Goal: Ask a question

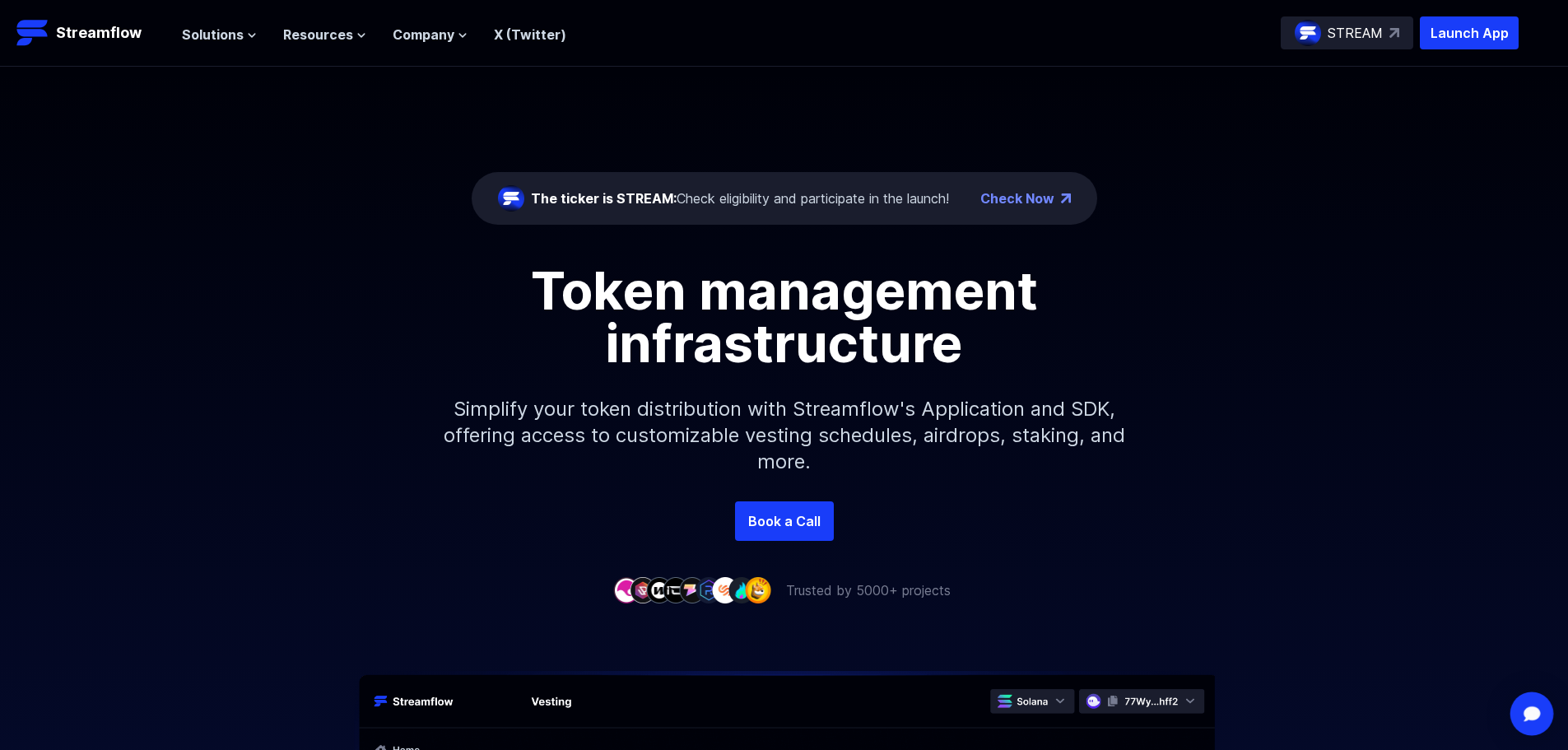
click at [1527, 713] on img "Open Intercom Messenger" at bounding box center [1532, 714] width 21 height 18
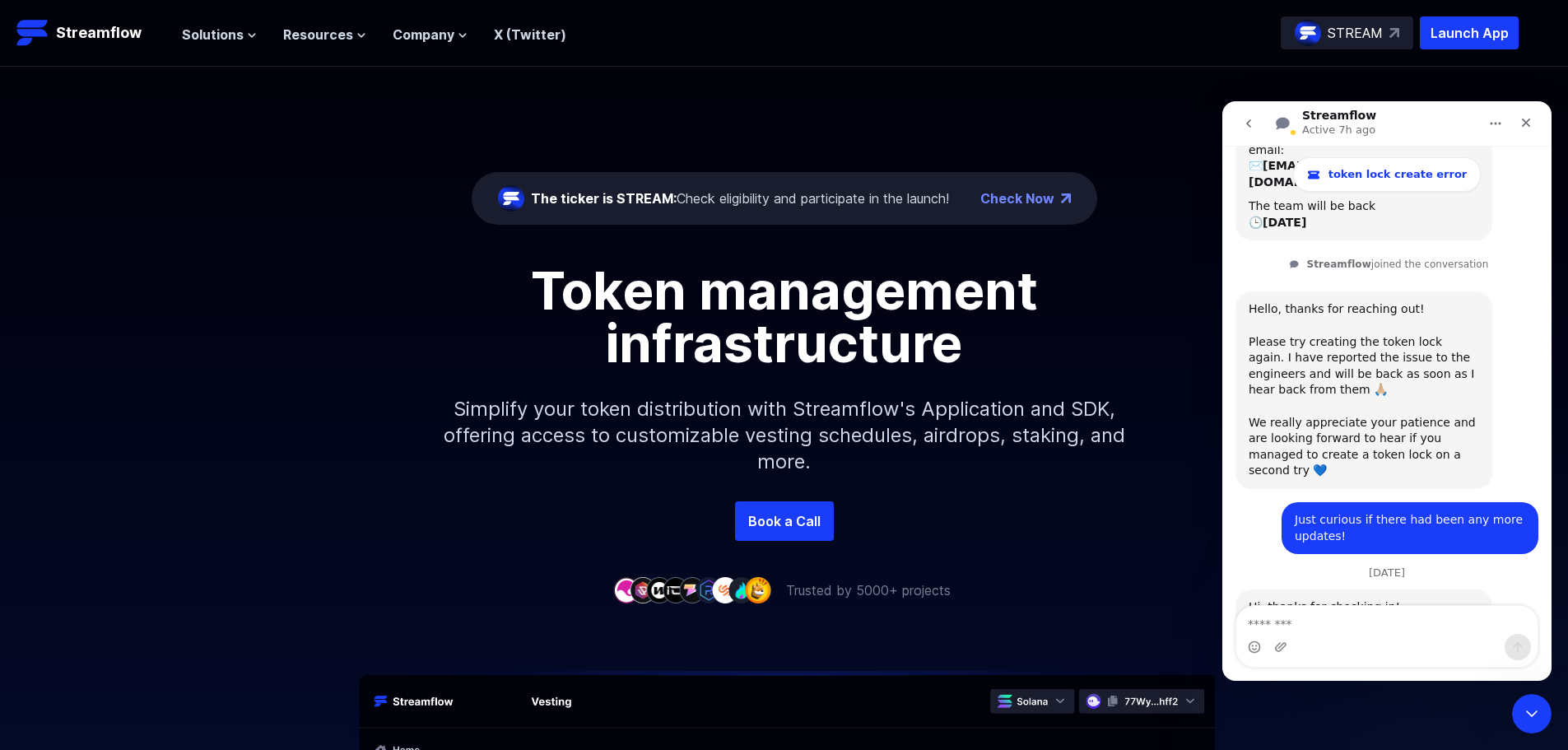
scroll to position [1876, 0]
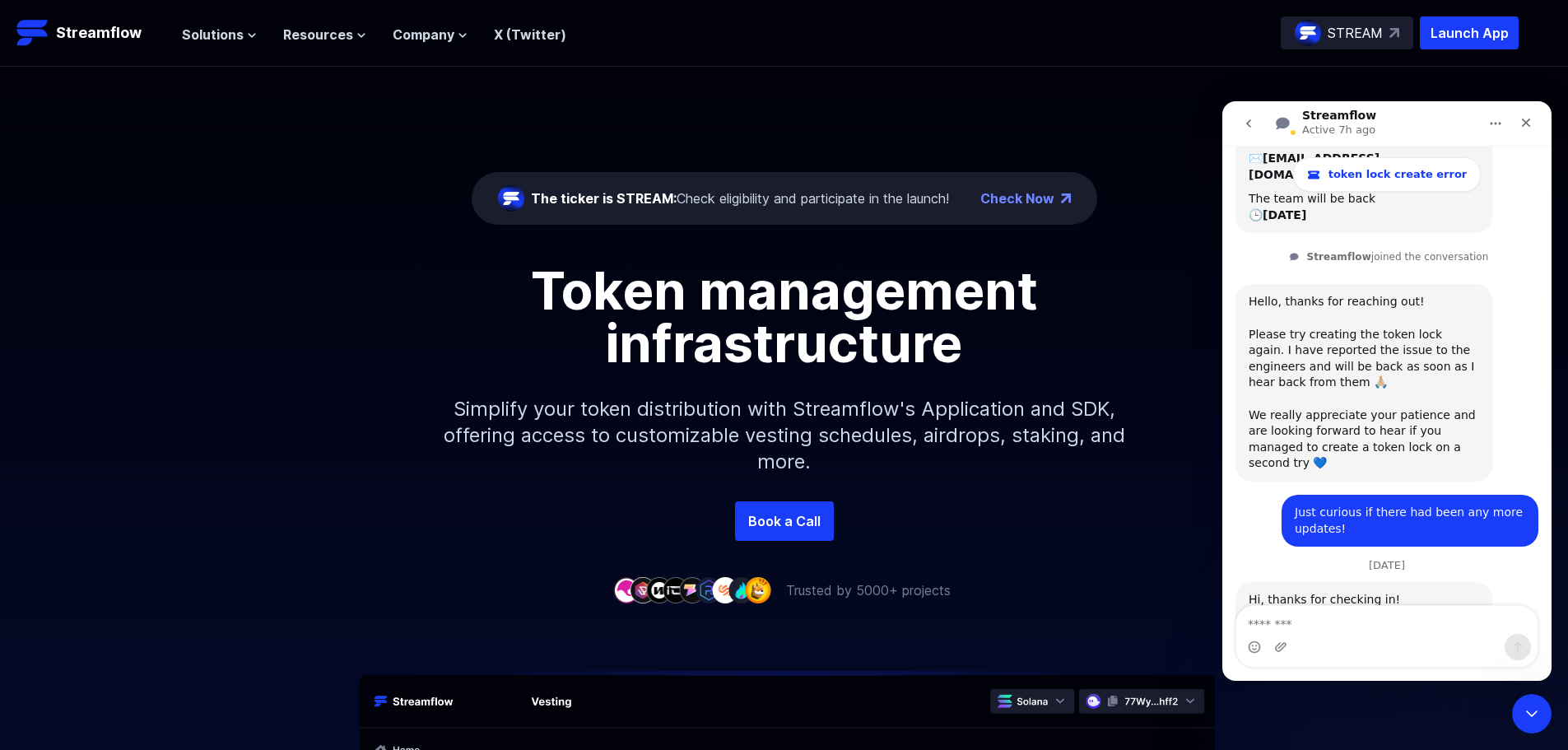
click at [1337, 620] on textarea "Message…" at bounding box center [1387, 620] width 301 height 28
click at [1337, 642] on div "Intercom messenger" at bounding box center [1387, 647] width 301 height 26
click at [1306, 627] on textarea "Message…" at bounding box center [1387, 620] width 301 height 28
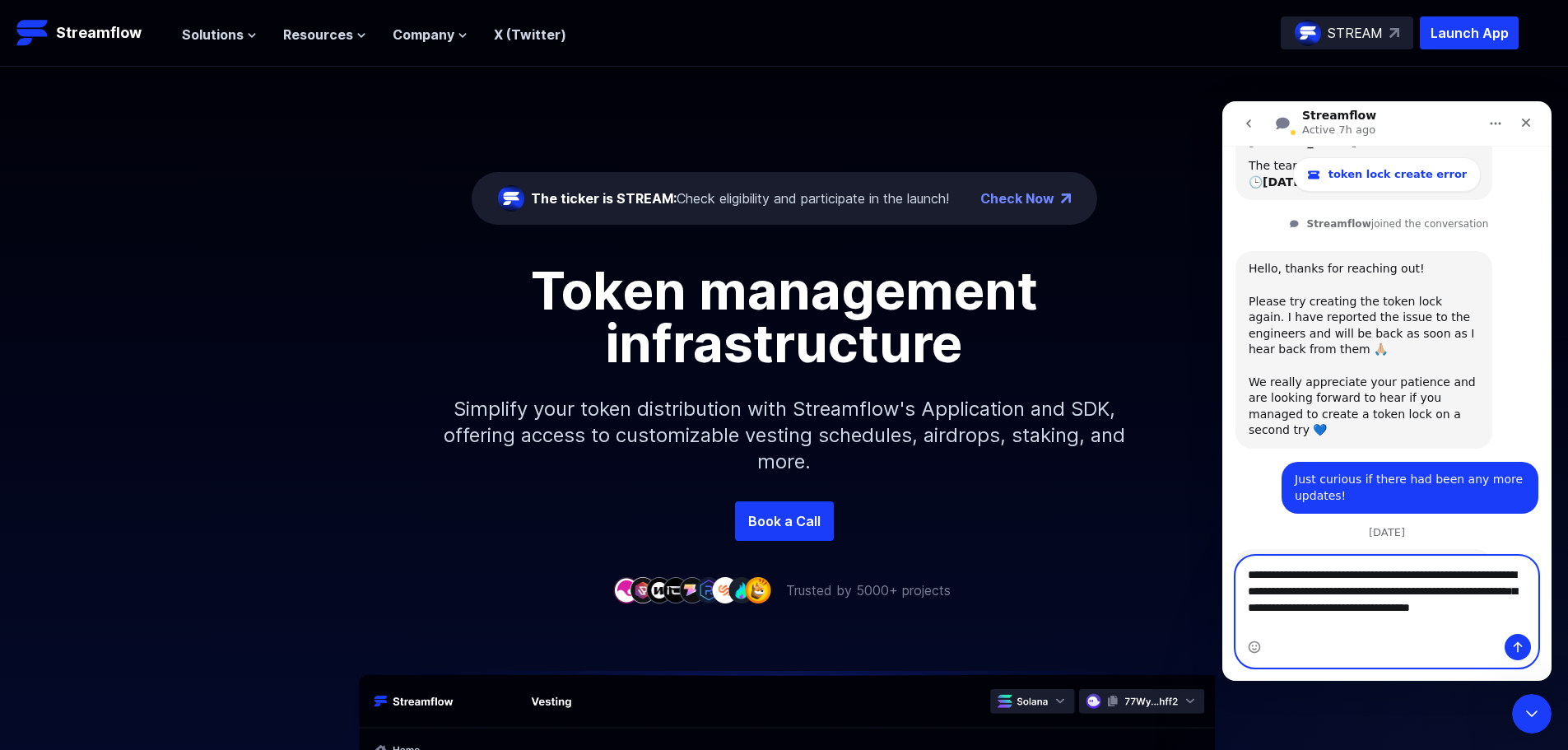
scroll to position [1926, 0]
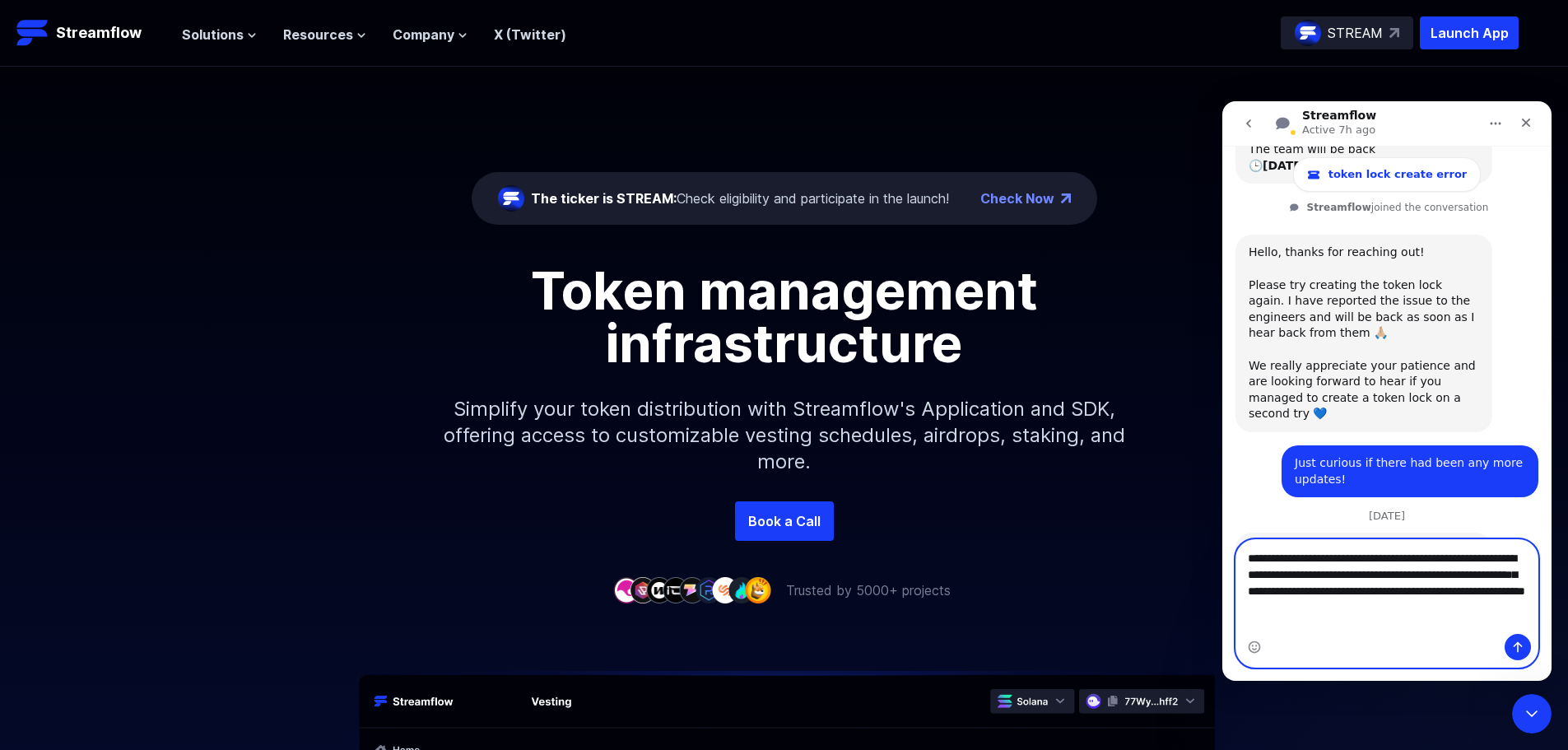
type textarea "**********"
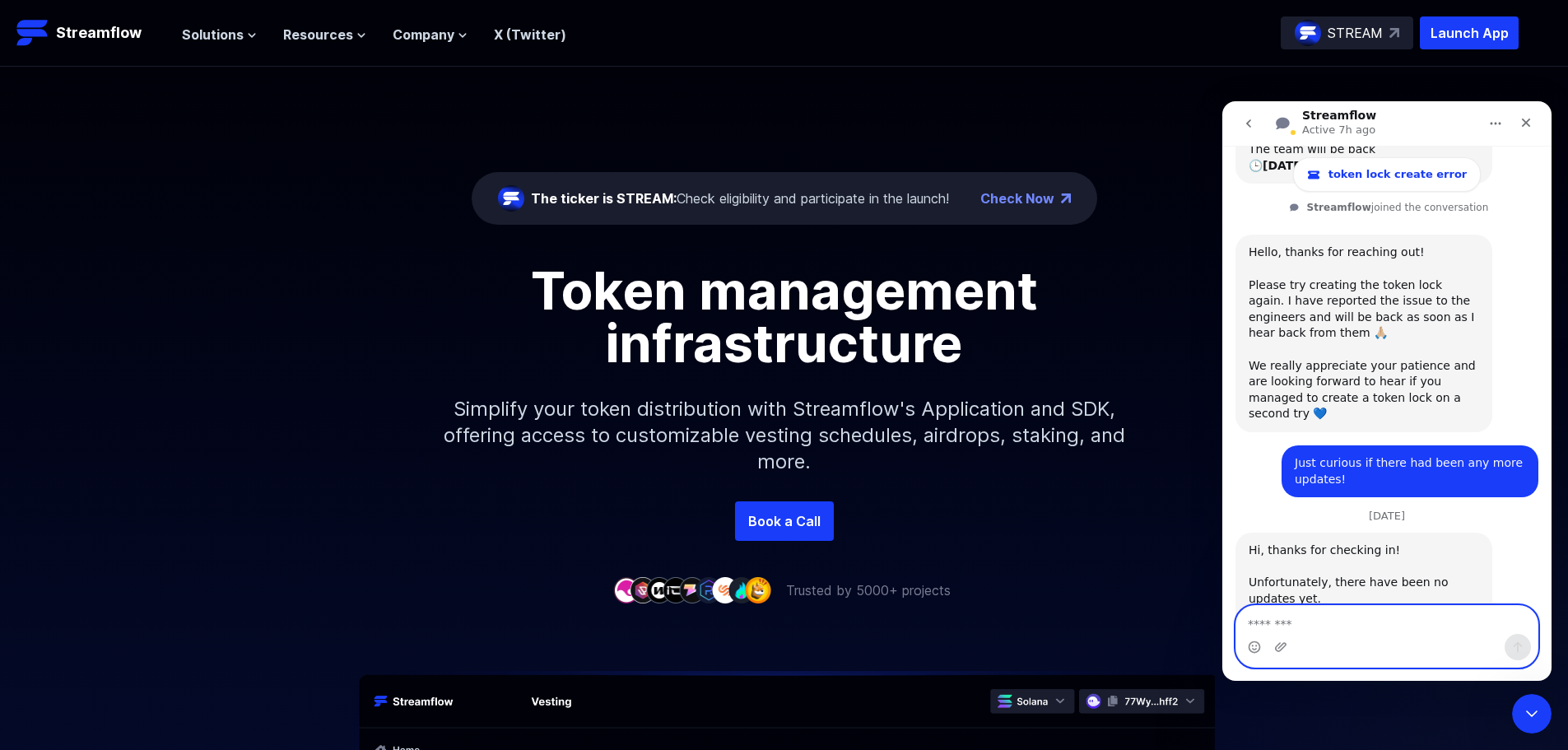
scroll to position [2012, 0]
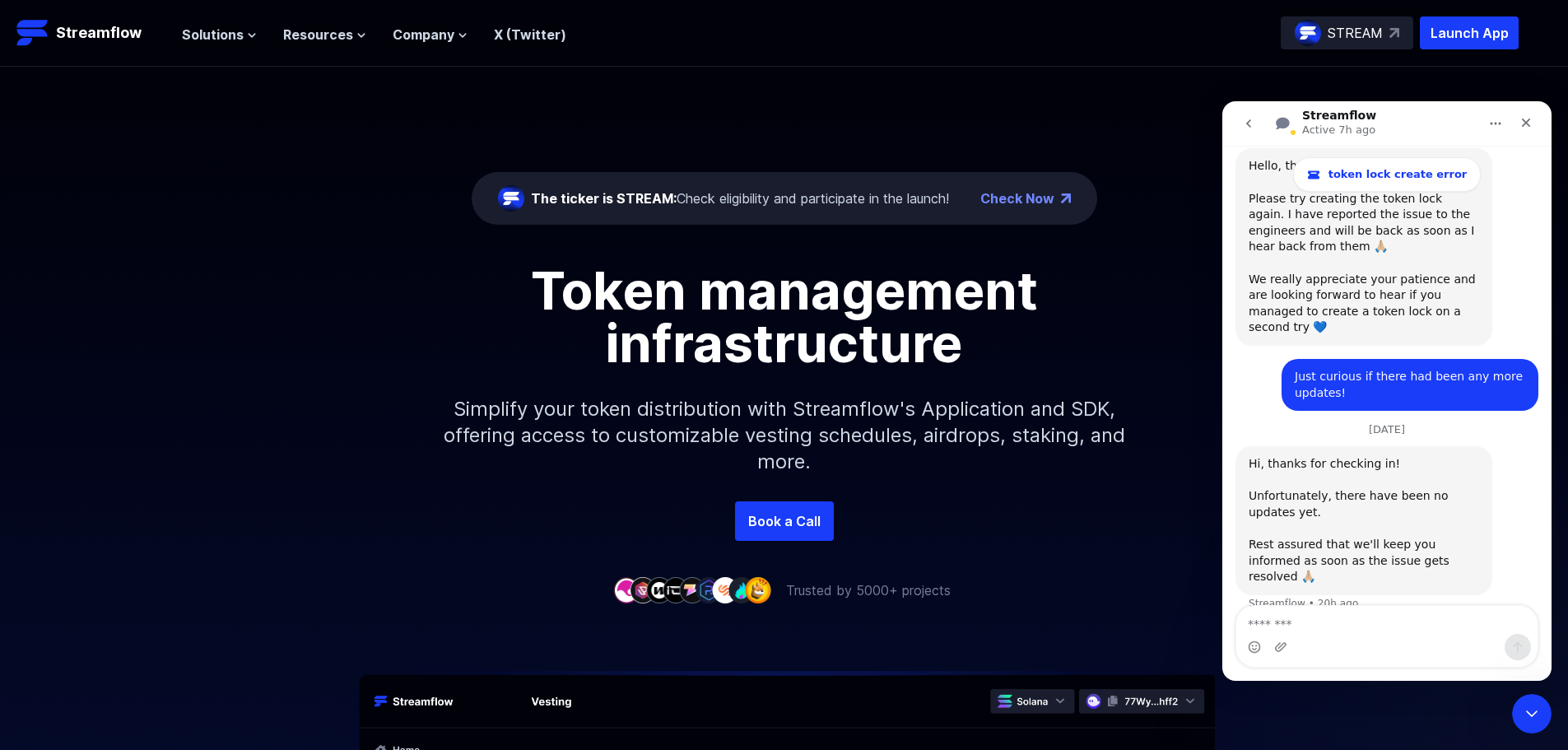
click at [850, 590] on p "Trusted by 5000+ projects" at bounding box center [868, 590] width 165 height 19
drag, startPoint x: 544, startPoint y: 284, endPoint x: 905, endPoint y: 404, distance: 380.4
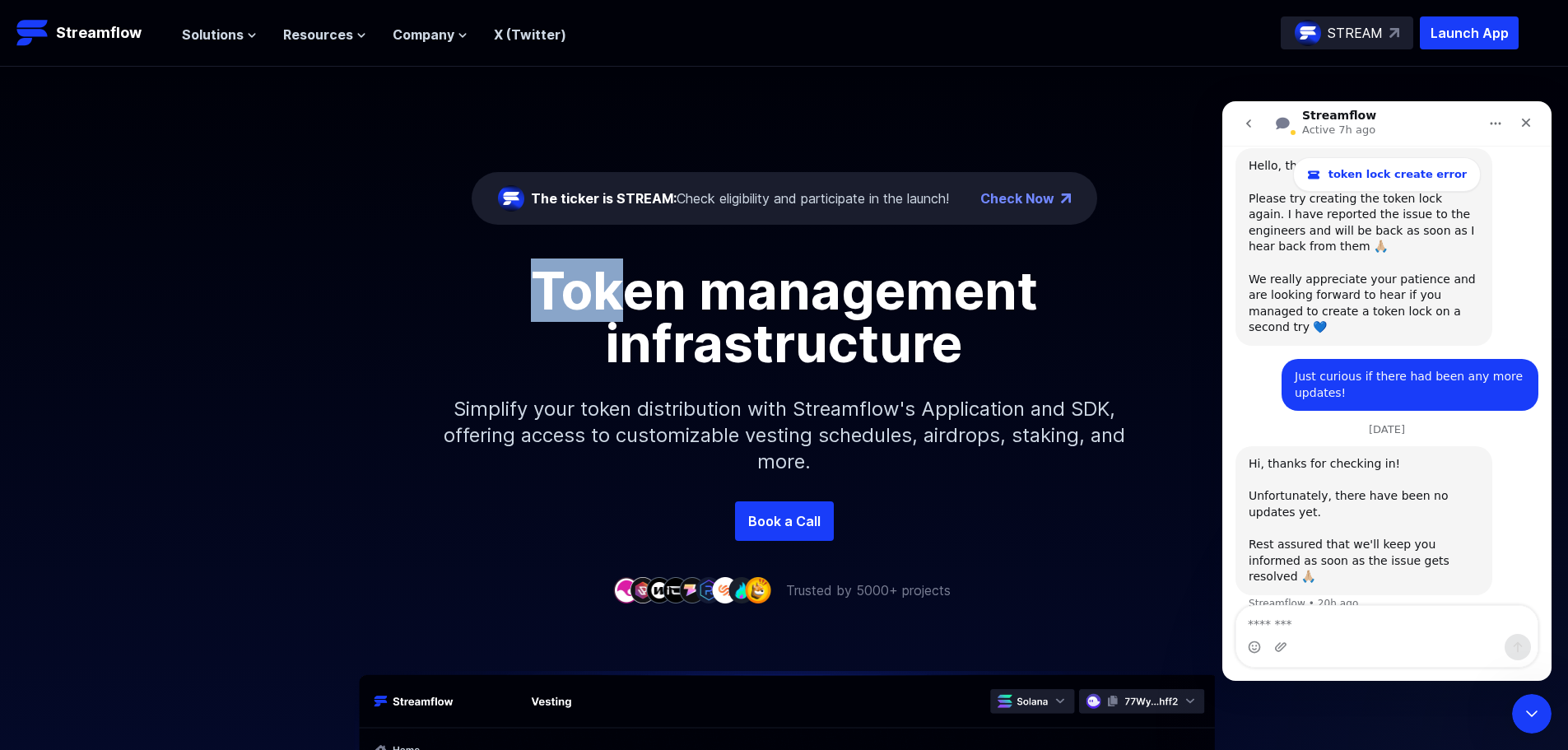
click at [870, 389] on div "Token management infrastructure Simplify your token distribution with Streamflo…" at bounding box center [784, 382] width 1568 height 237
